Goal: Check status: Check status

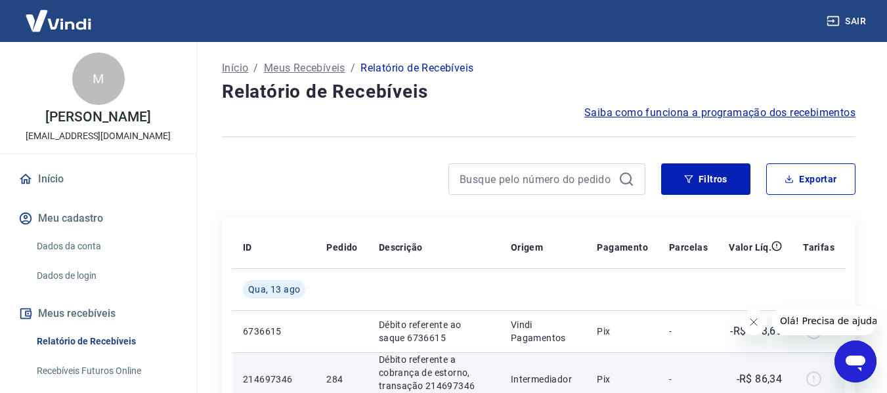
scroll to position [131, 0]
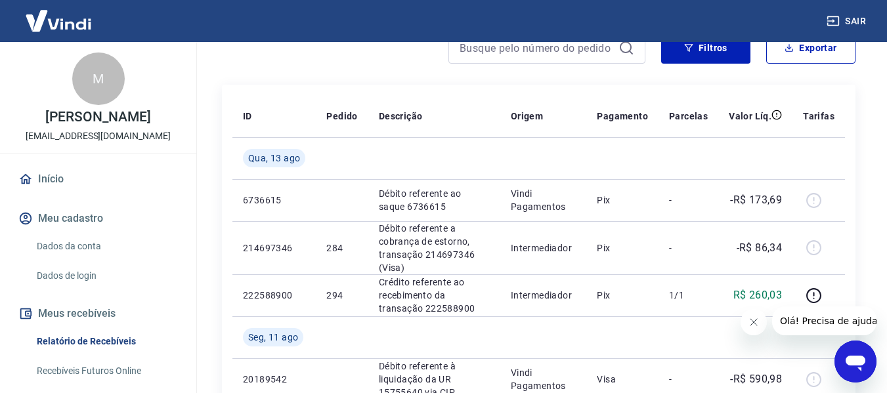
click at [753, 323] on icon "Fechar mensagem da empresa" at bounding box center [753, 322] width 7 height 7
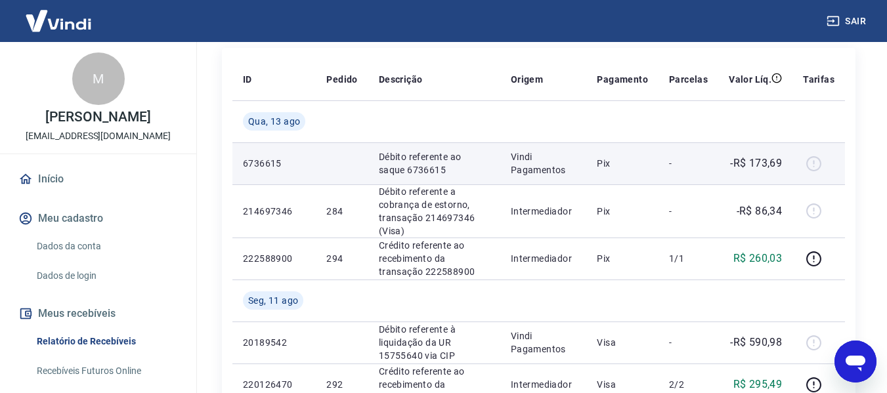
scroll to position [197, 0]
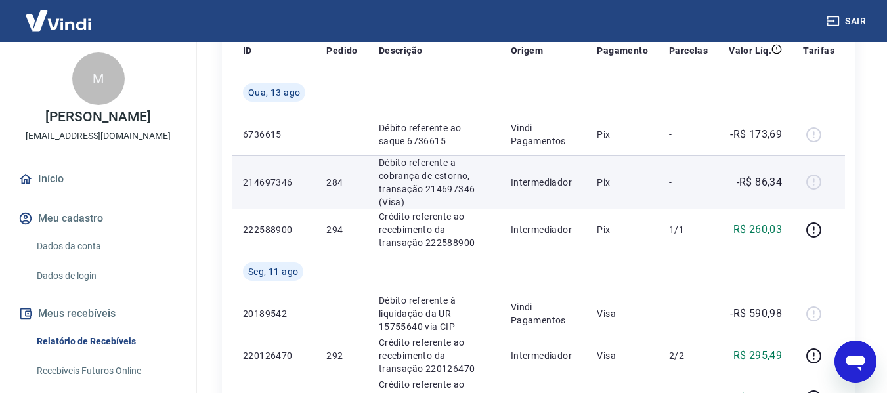
click at [456, 192] on p "Débito referente a cobrança de estorno, transação 214697346 (Visa)" at bounding box center [434, 182] width 111 height 53
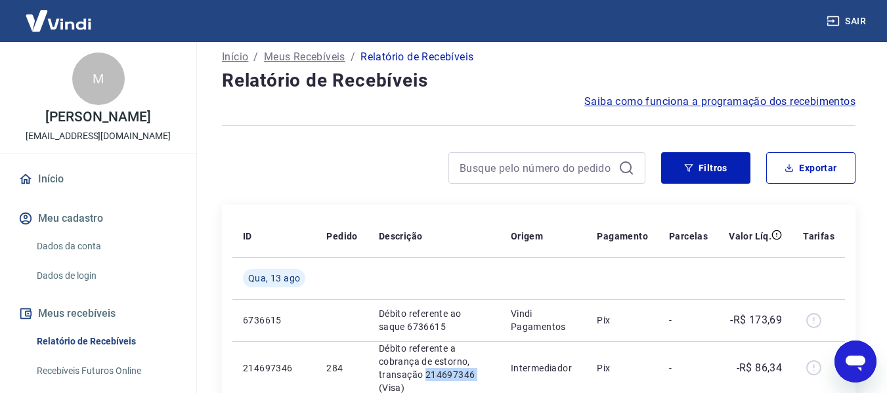
scroll to position [0, 0]
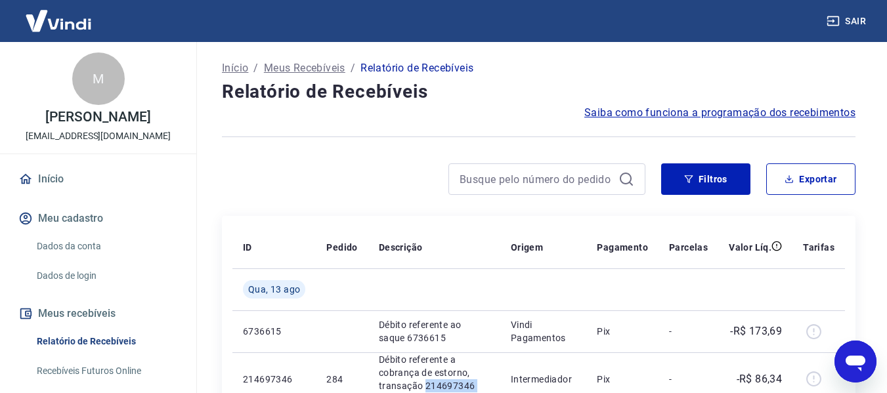
click at [81, 80] on div "M" at bounding box center [98, 79] width 53 height 53
